Goal: Information Seeking & Learning: Learn about a topic

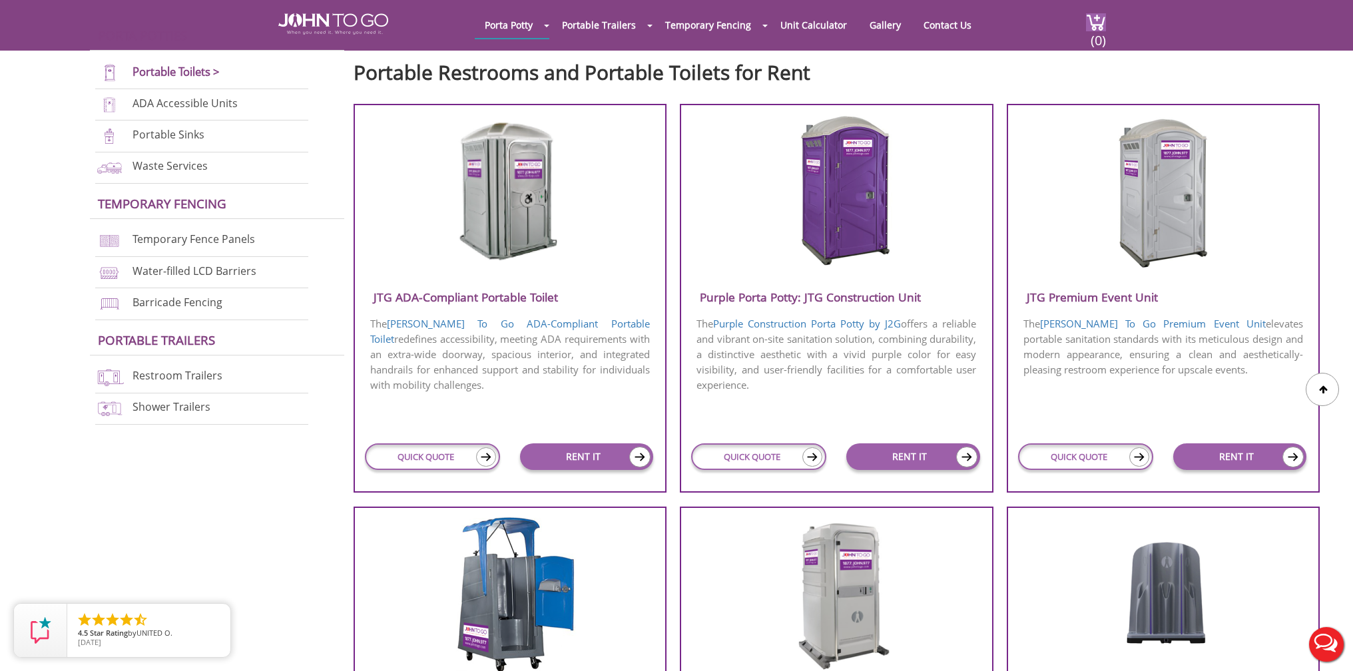
scroll to position [466, 0]
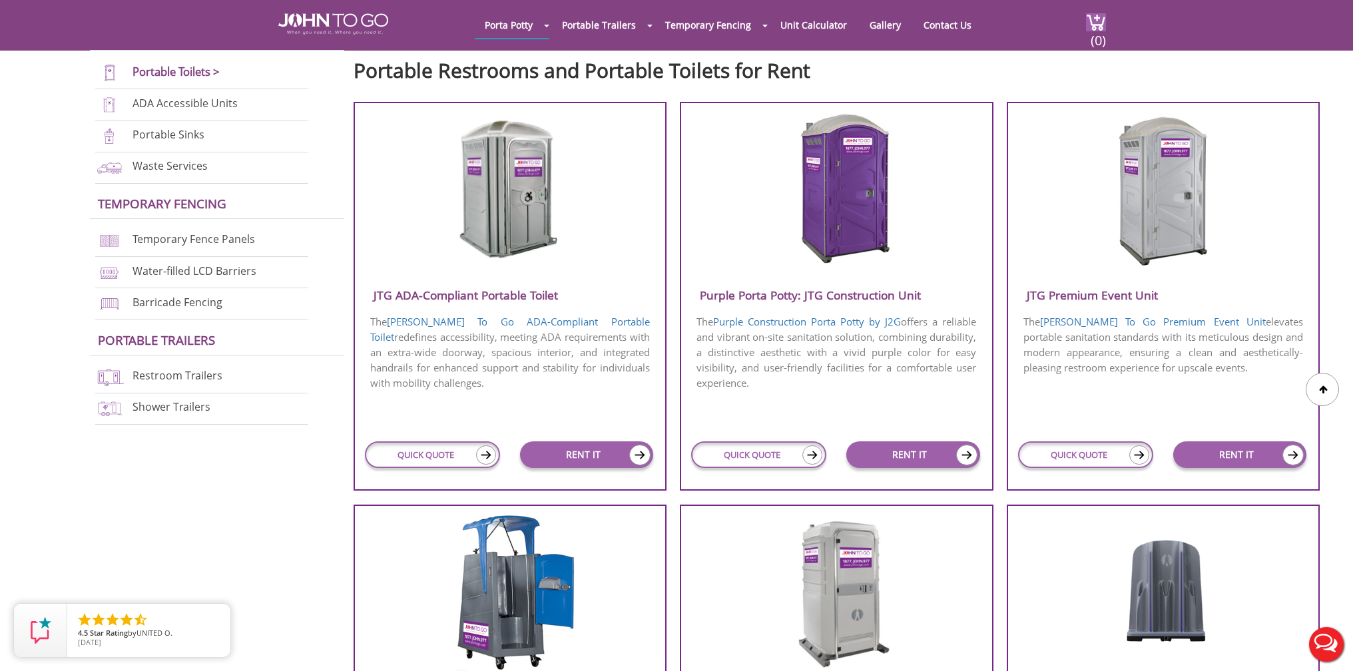
click at [164, 166] on link "Waste Services" at bounding box center [170, 165] width 75 height 15
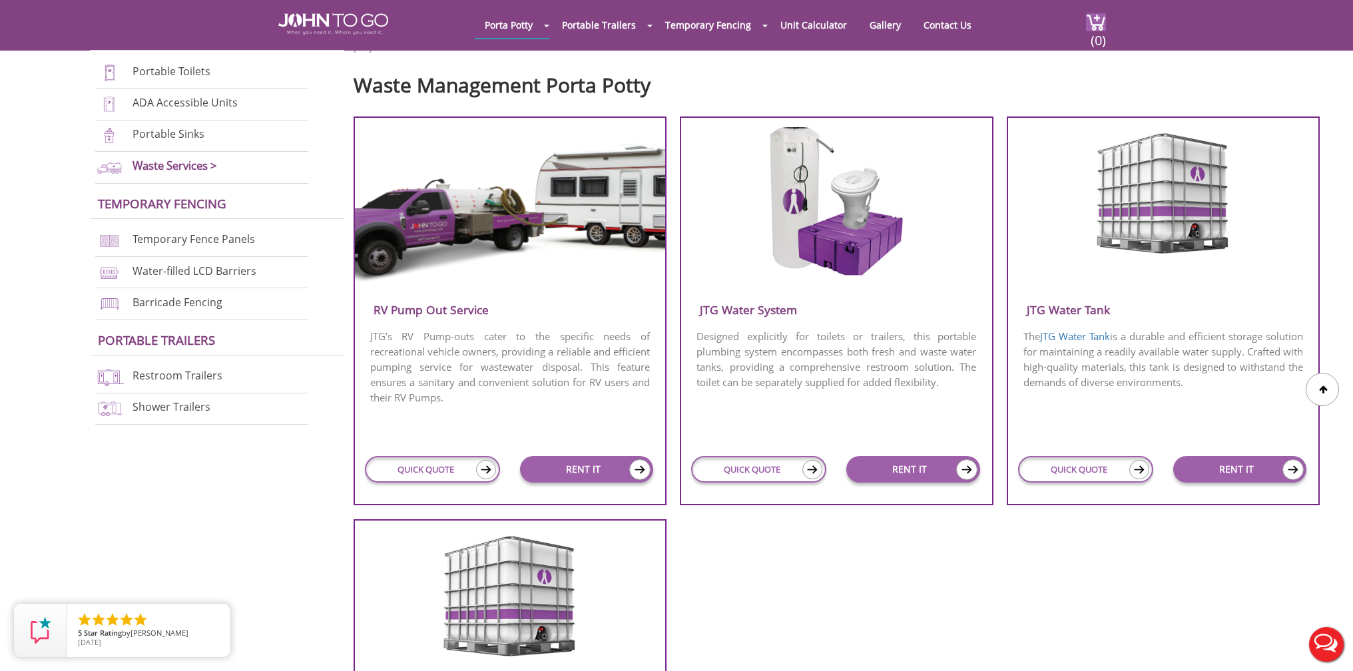
scroll to position [467, 0]
click at [758, 309] on h3 "JTG Water System" at bounding box center [836, 309] width 311 height 22
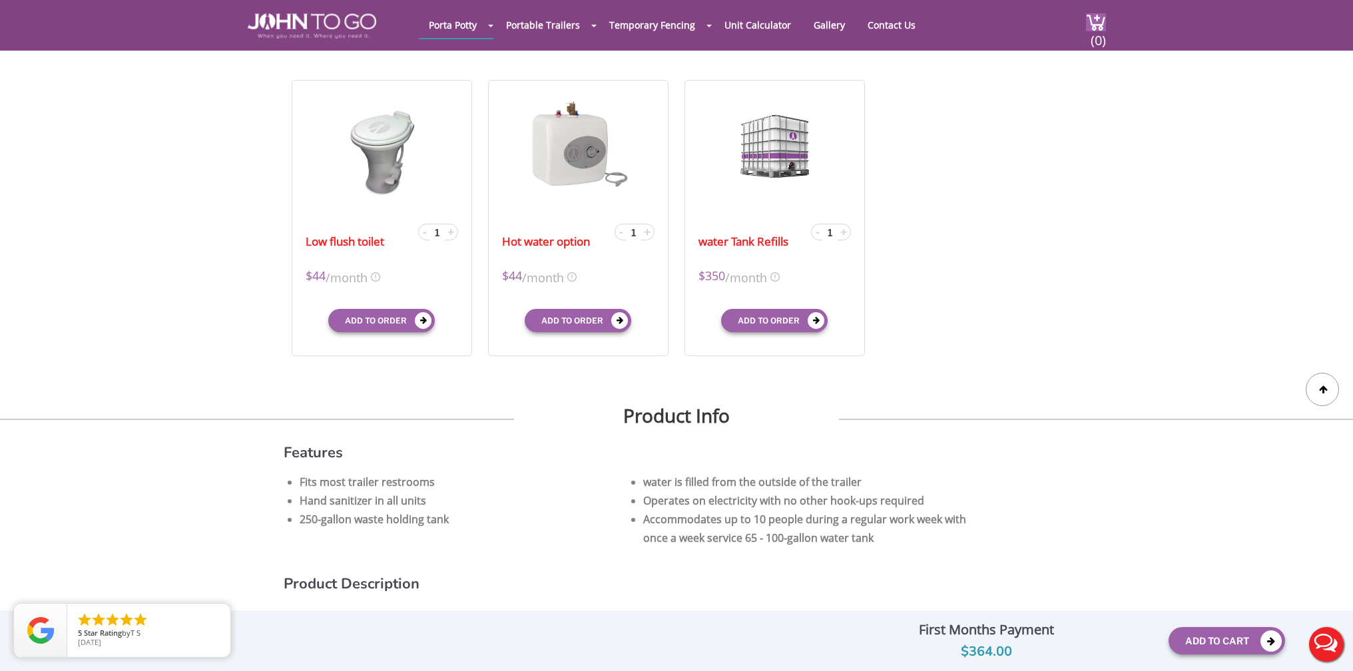
scroll to position [638, 0]
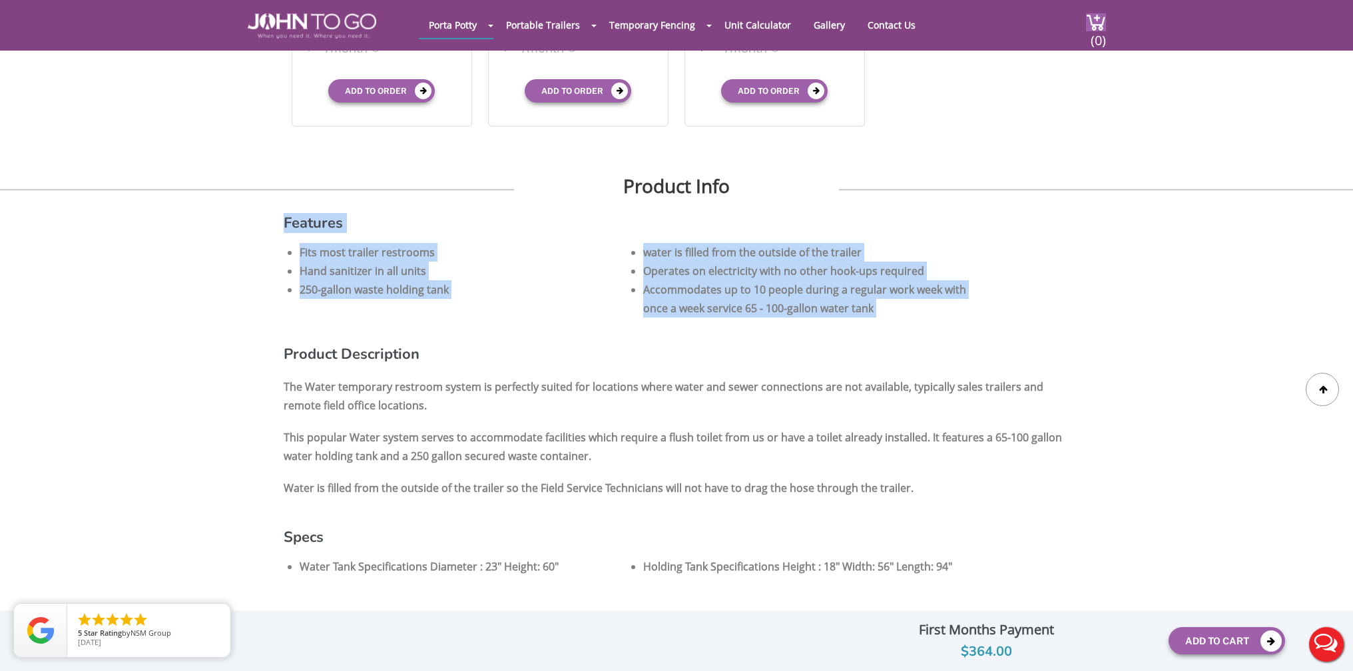
drag, startPoint x: 282, startPoint y: 224, endPoint x: 926, endPoint y: 318, distance: 650.8
click at [926, 318] on div "JTG Water System View feature & specs Download Pdf Product PDF Addon PDF Colors…" at bounding box center [676, 451] width 1353 height 2062
copy div "Features Fits most trailer restrooms water is filled from the outside of the tr…"
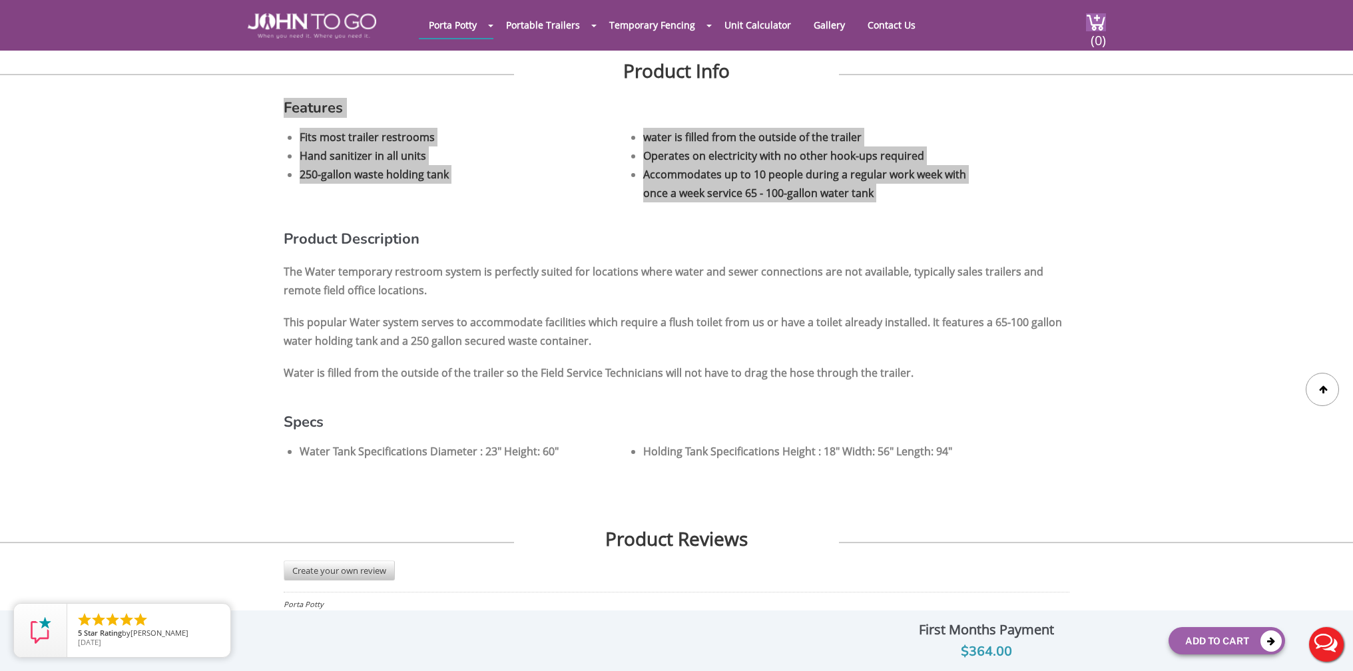
scroll to position [803, 0]
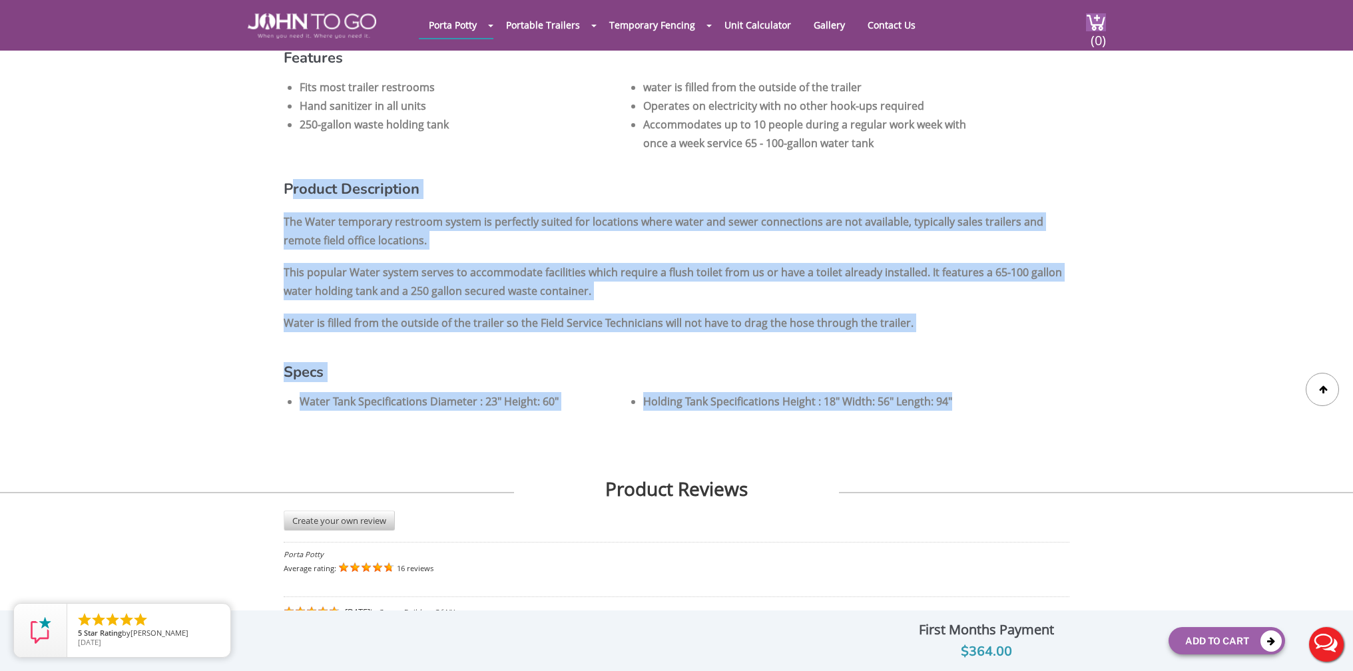
drag, startPoint x: 329, startPoint y: 195, endPoint x: 969, endPoint y: 406, distance: 673.7
click at [969, 406] on div "Features Fits most trailer restrooms water is filled from the outside of the tr…" at bounding box center [677, 244] width 786 height 386
copy div "roduct Description The Water temporary restroom system is perfectly suited for …"
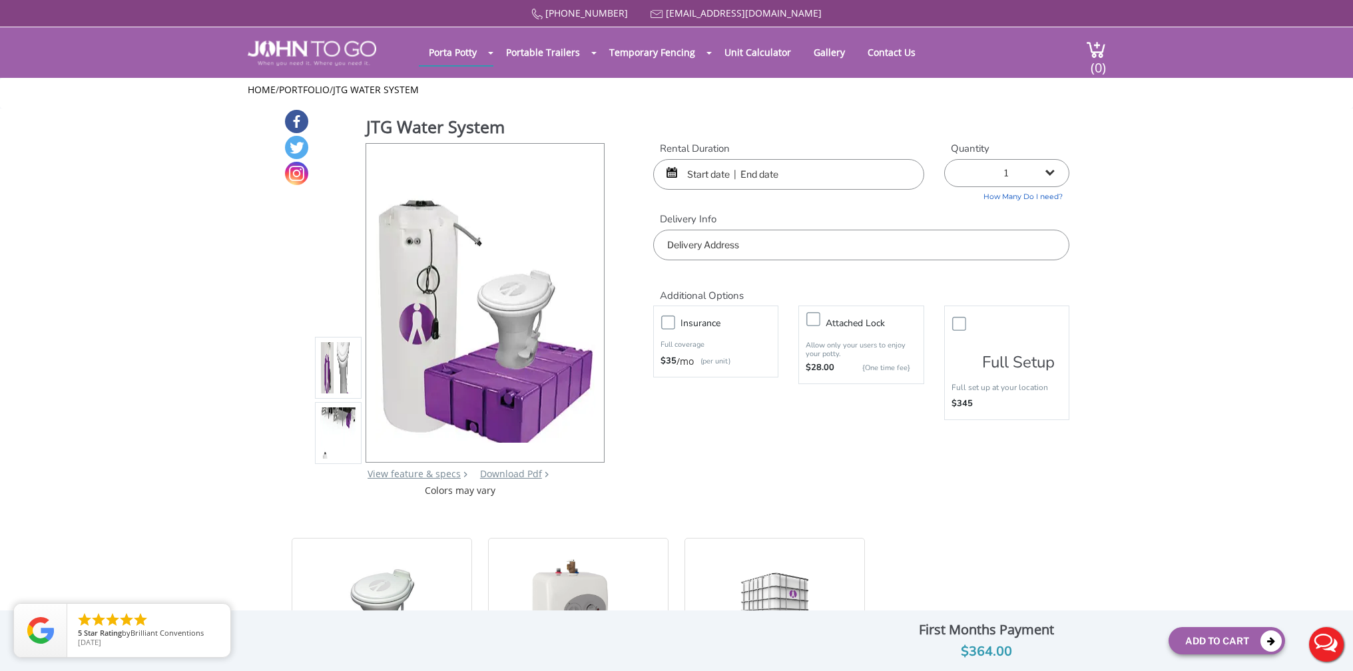
scroll to position [0, 0]
